Goal: Transaction & Acquisition: Obtain resource

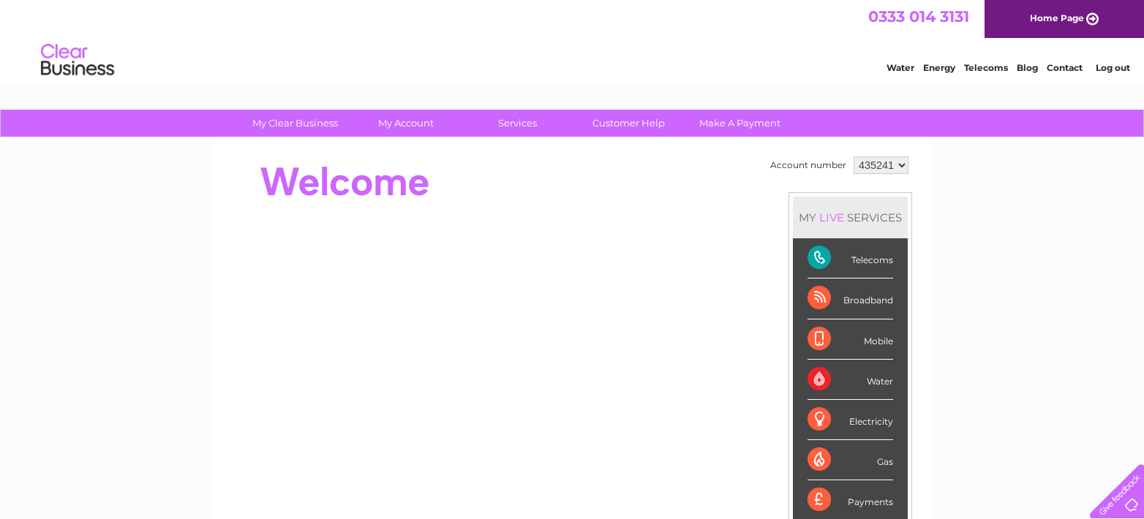
click at [901, 167] on select "435241 545665" at bounding box center [880, 165] width 55 height 18
select select "545665"
click at [853, 156] on select "435241 545665" at bounding box center [880, 165] width 55 height 18
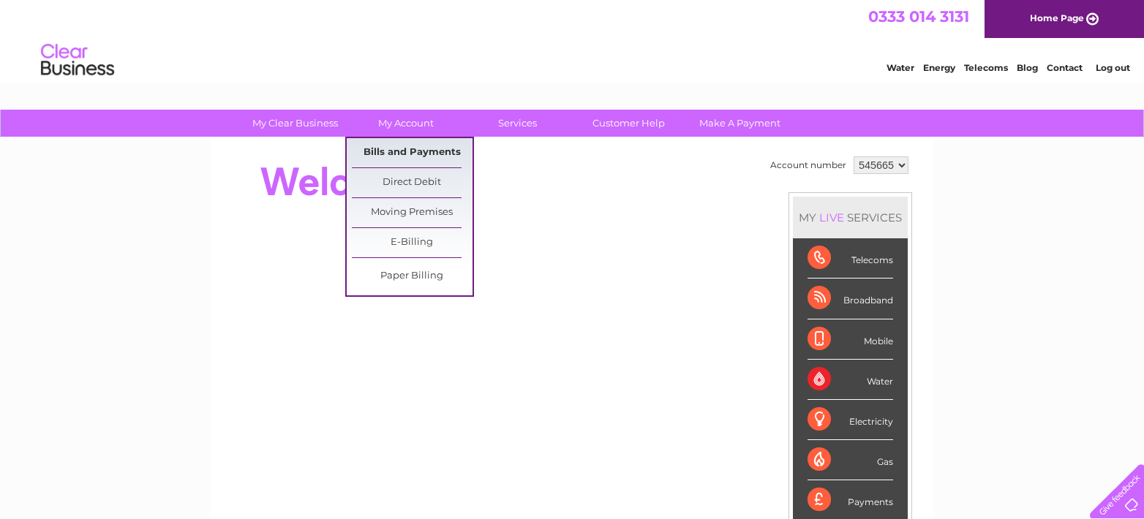
click at [419, 152] on link "Bills and Payments" at bounding box center [412, 152] width 121 height 29
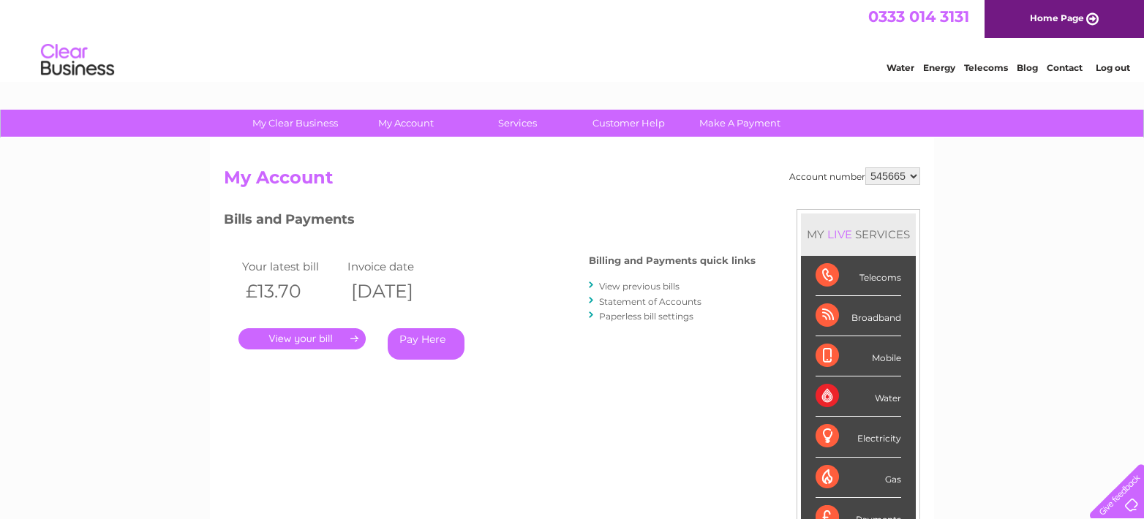
click at [624, 284] on link "View previous bills" at bounding box center [639, 286] width 80 height 11
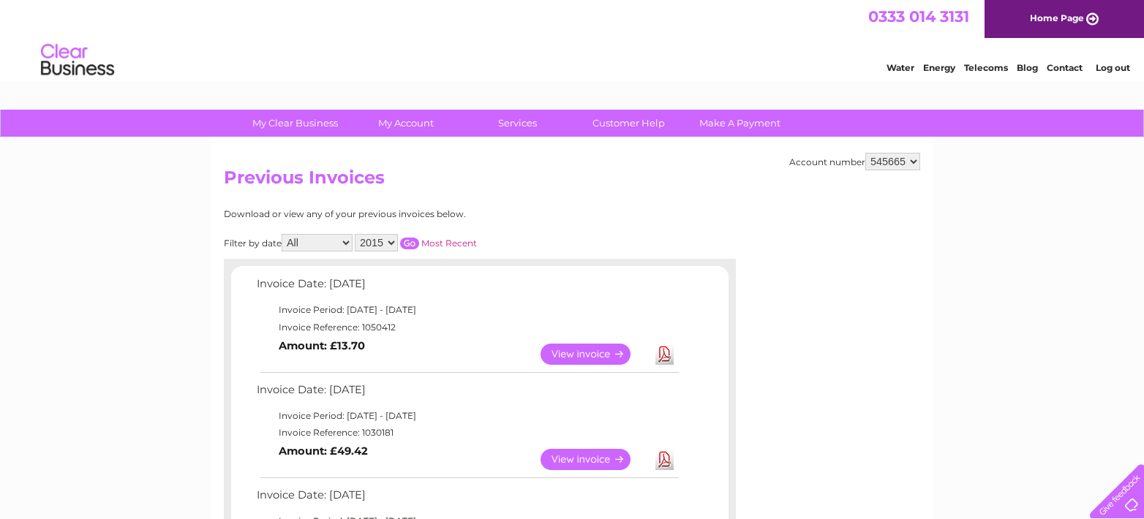
click at [914, 159] on select "435241 545665" at bounding box center [892, 162] width 55 height 18
select select "435241"
click at [865, 153] on select "435241 545665" at bounding box center [892, 162] width 55 height 18
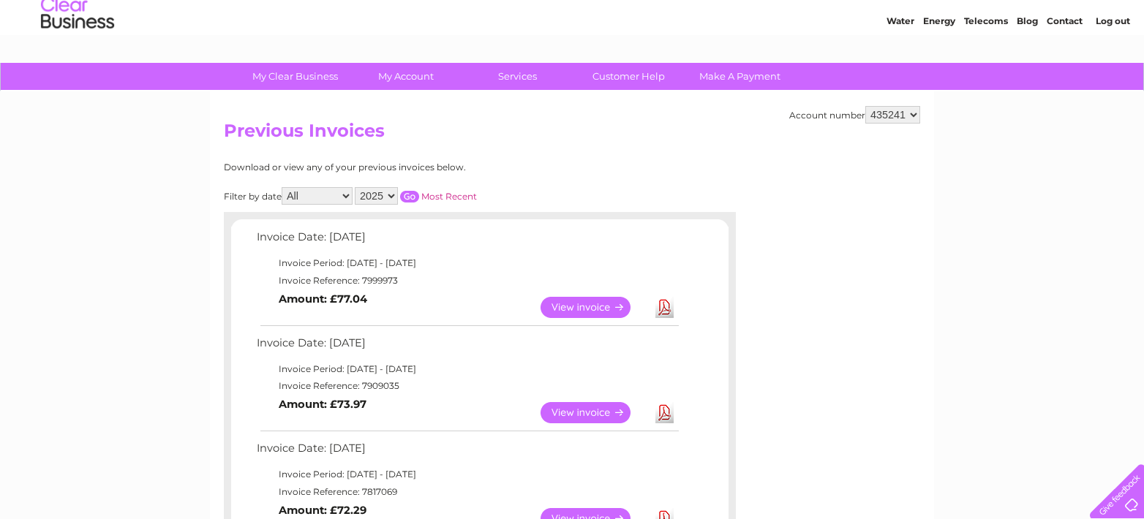
scroll to position [73, 0]
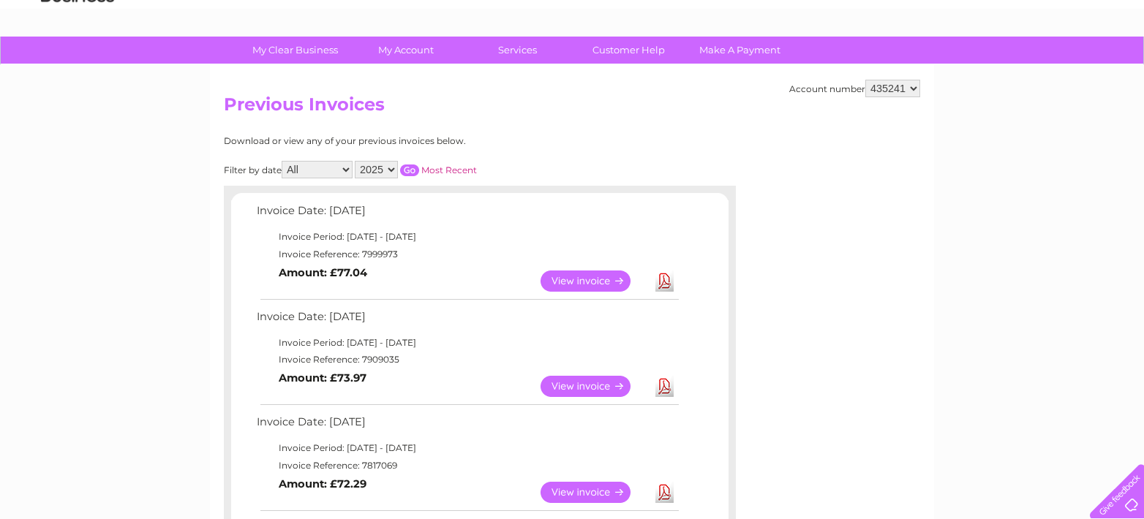
click at [578, 388] on link "View" at bounding box center [593, 386] width 107 height 21
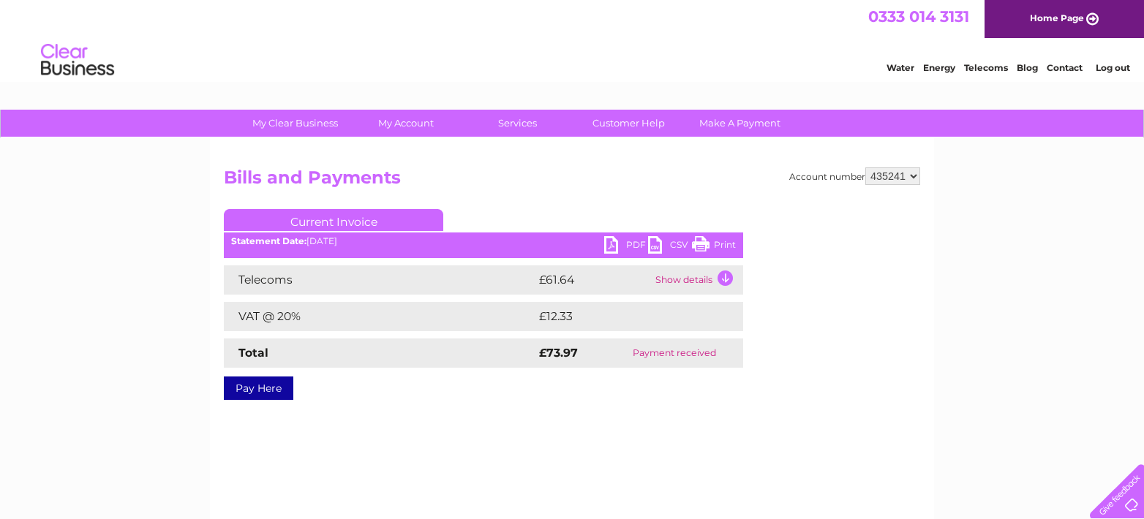
click at [615, 246] on link "PDF" at bounding box center [626, 246] width 44 height 21
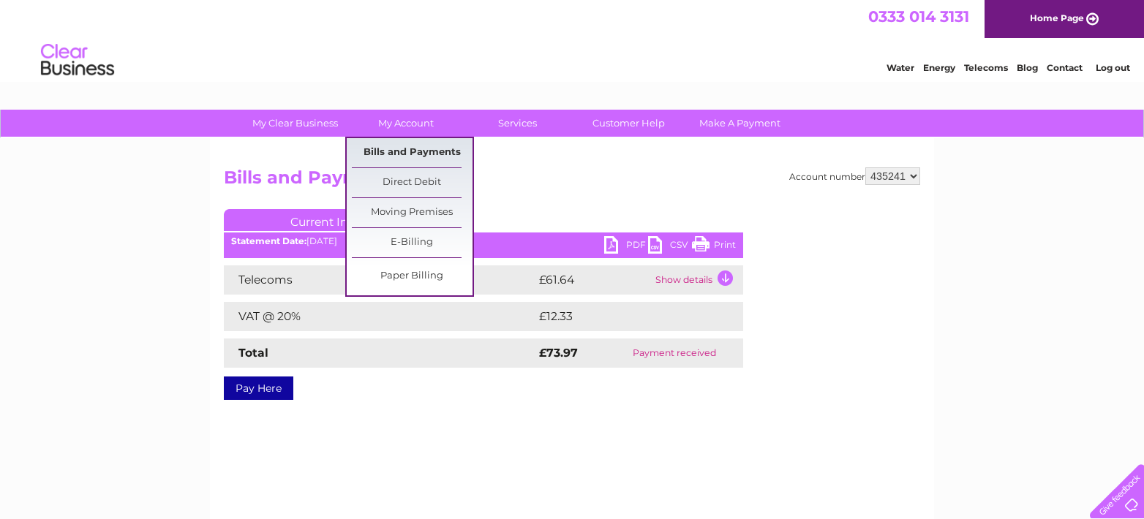
click at [412, 151] on link "Bills and Payments" at bounding box center [412, 152] width 121 height 29
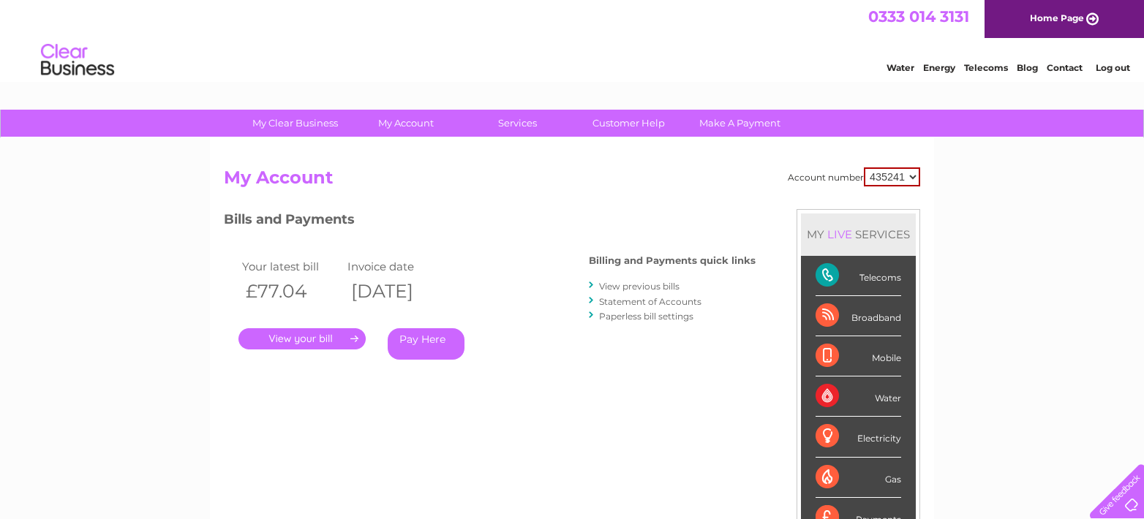
click at [640, 289] on link "View previous bills" at bounding box center [639, 286] width 80 height 11
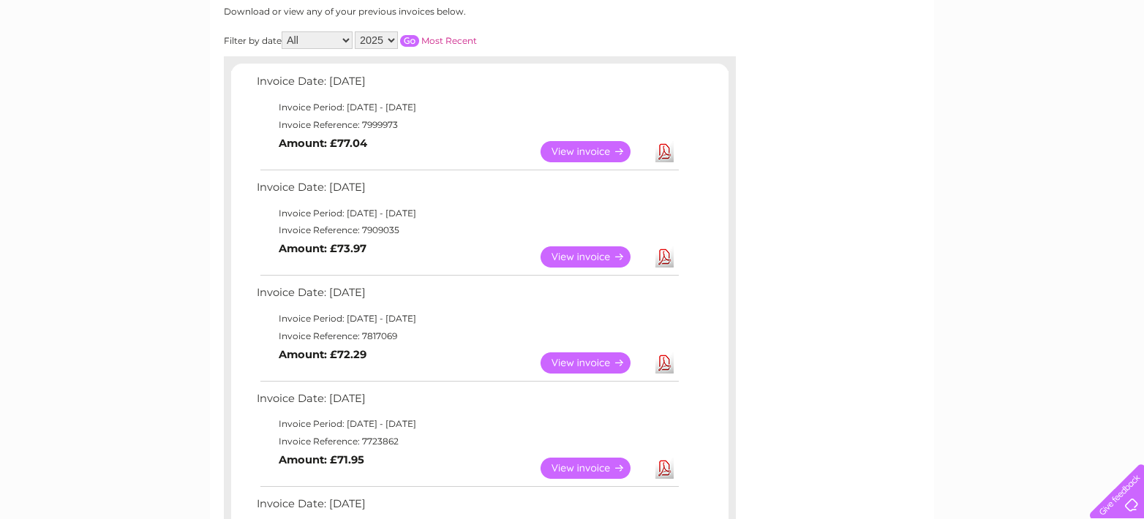
scroll to position [219, 0]
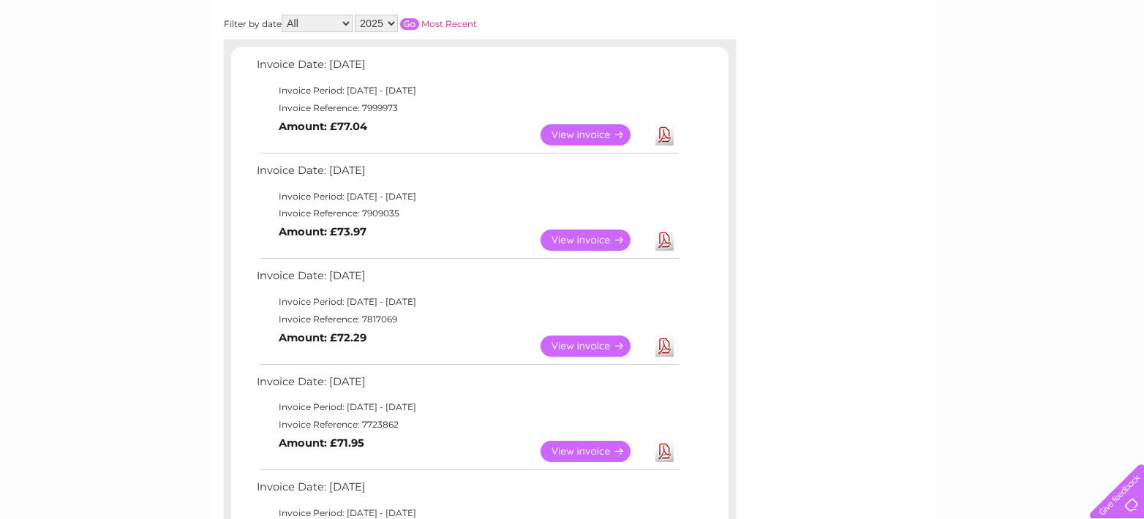
click at [578, 345] on link "View" at bounding box center [593, 346] width 107 height 21
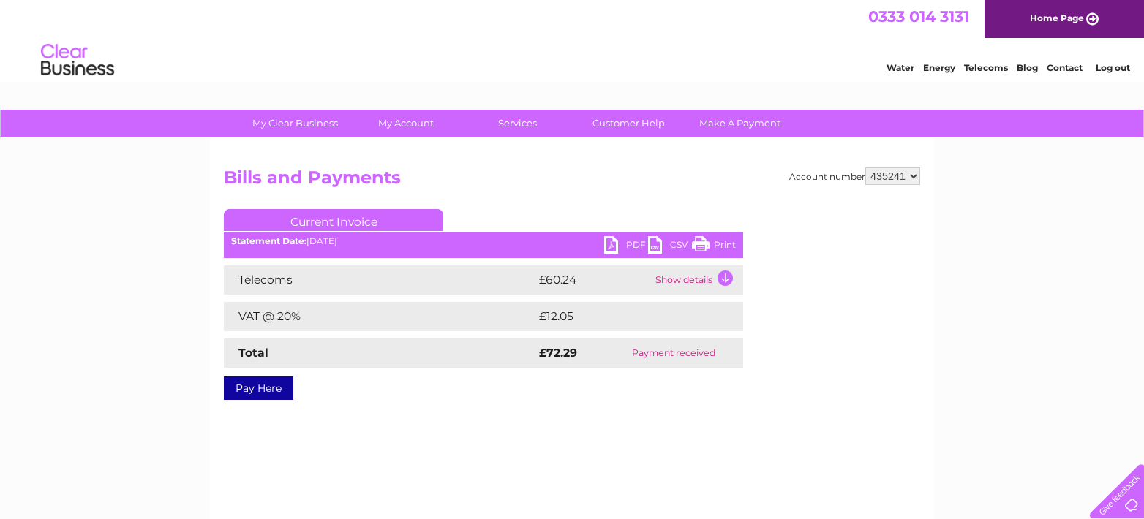
click at [611, 238] on link "PDF" at bounding box center [626, 246] width 44 height 21
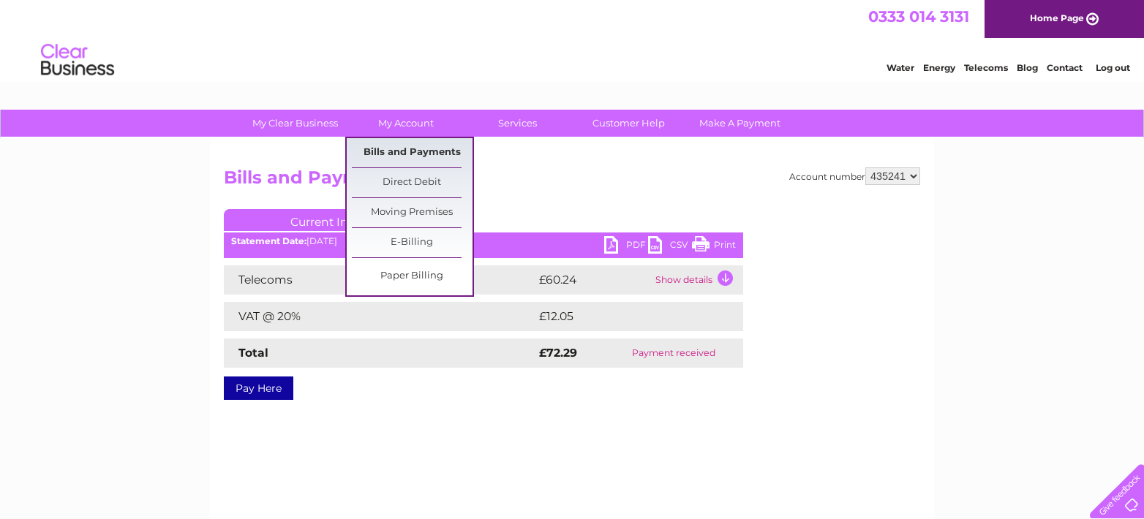
click at [415, 151] on link "Bills and Payments" at bounding box center [412, 152] width 121 height 29
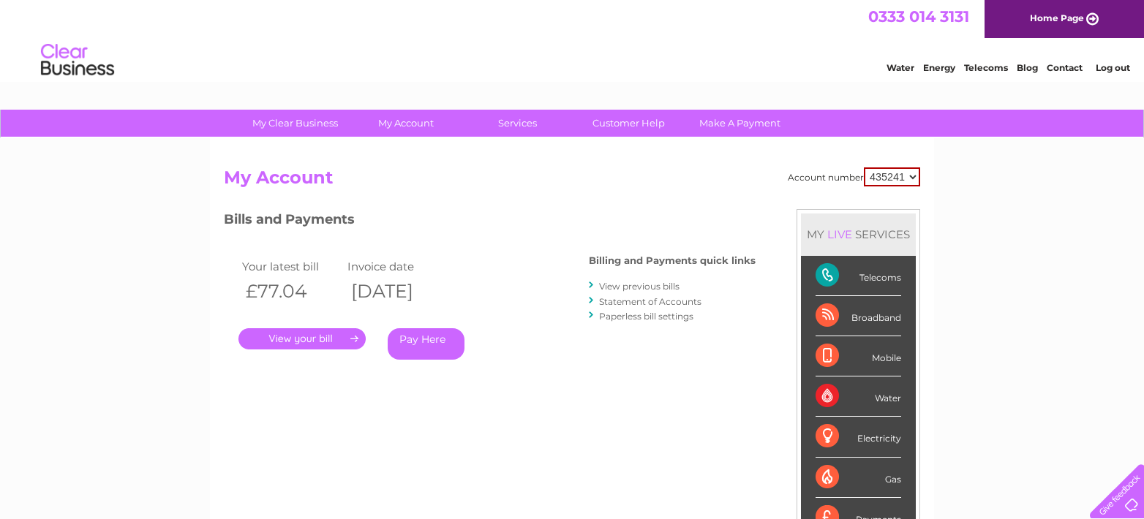
click at [620, 288] on link "View previous bills" at bounding box center [639, 286] width 80 height 11
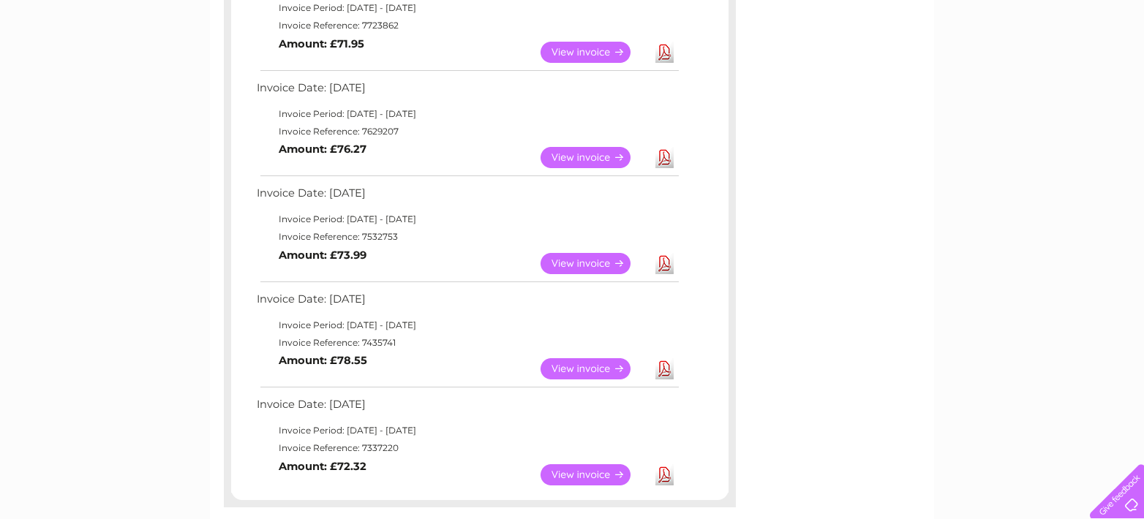
scroll to position [585, 0]
